Goal: Navigation & Orientation: Go to known website

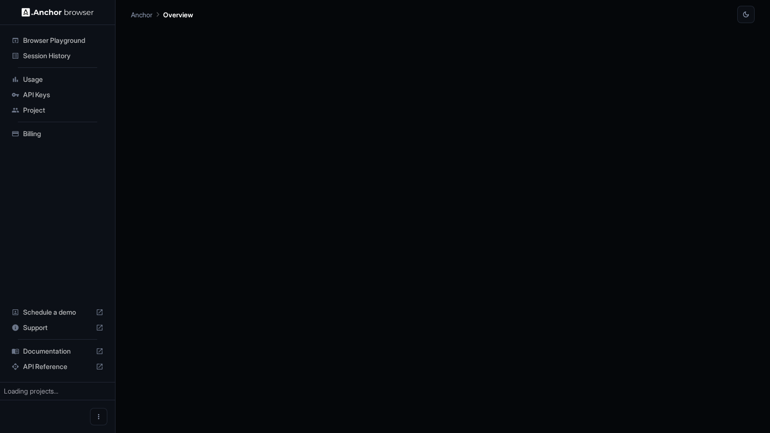
scroll to position [433, 0]
